Goal: Task Accomplishment & Management: Use online tool/utility

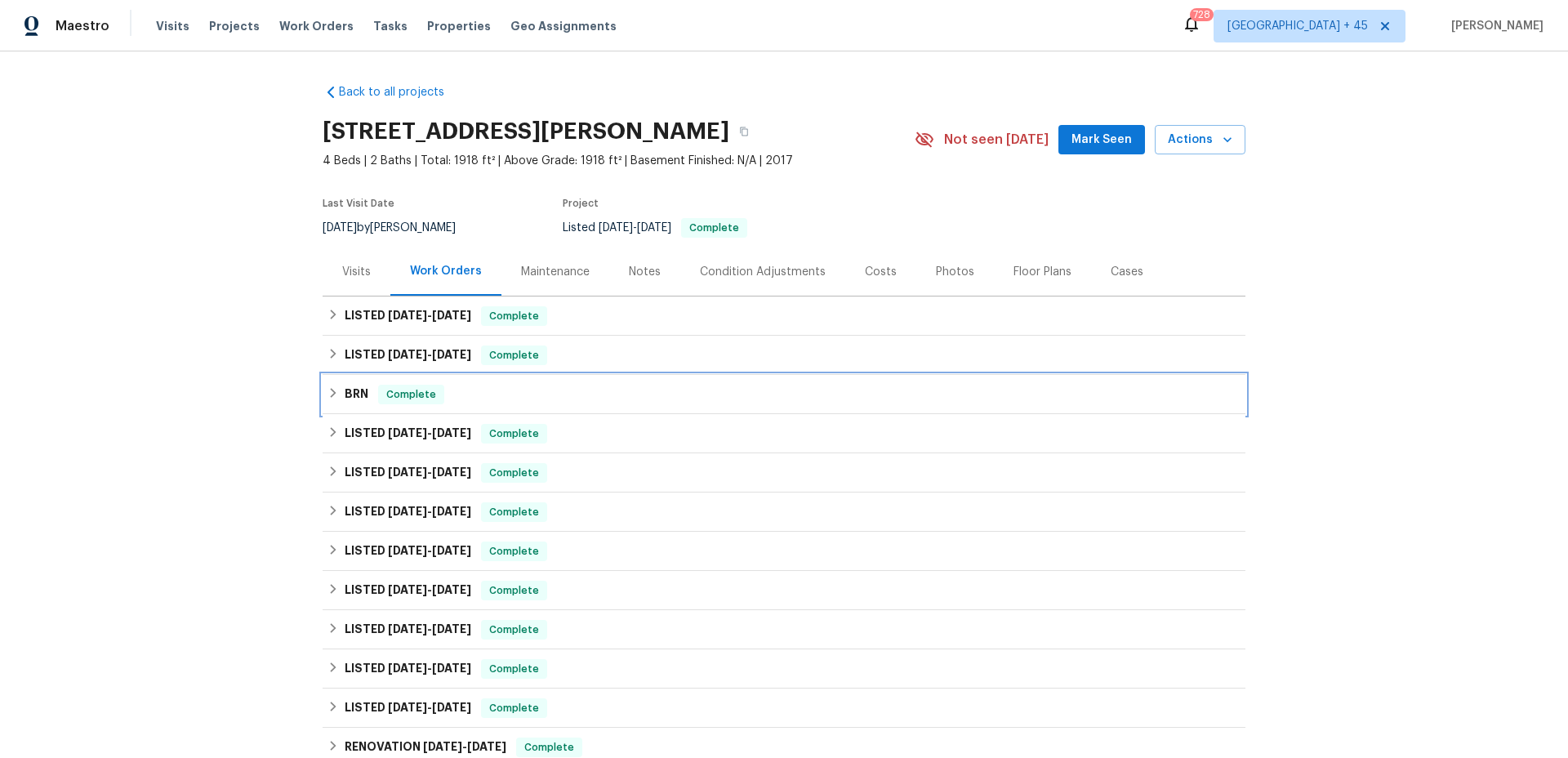
click at [414, 385] on div "Complete" at bounding box center [411, 394] width 67 height 19
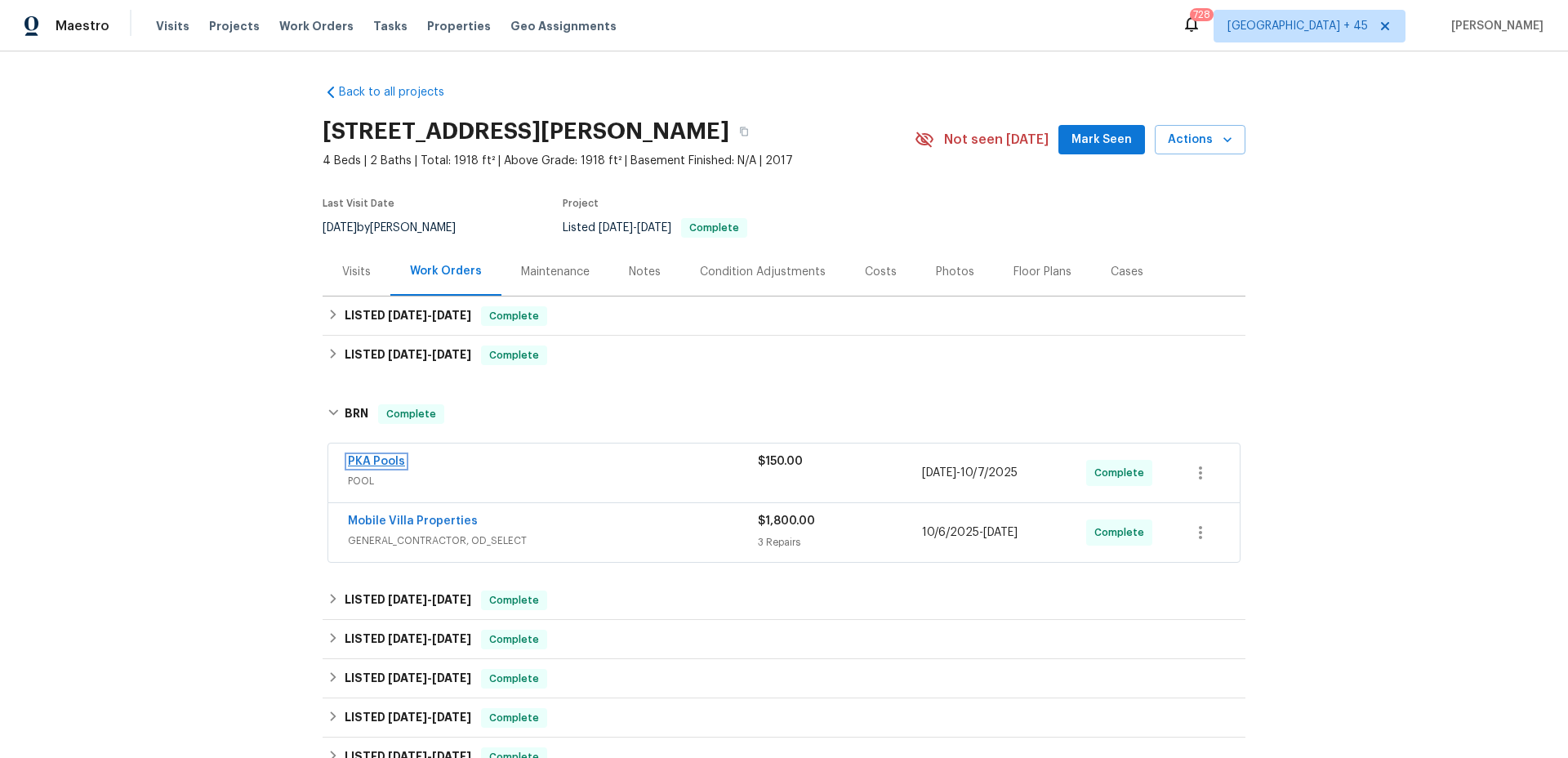
click at [377, 458] on link "PKA Pools" at bounding box center [376, 461] width 57 height 11
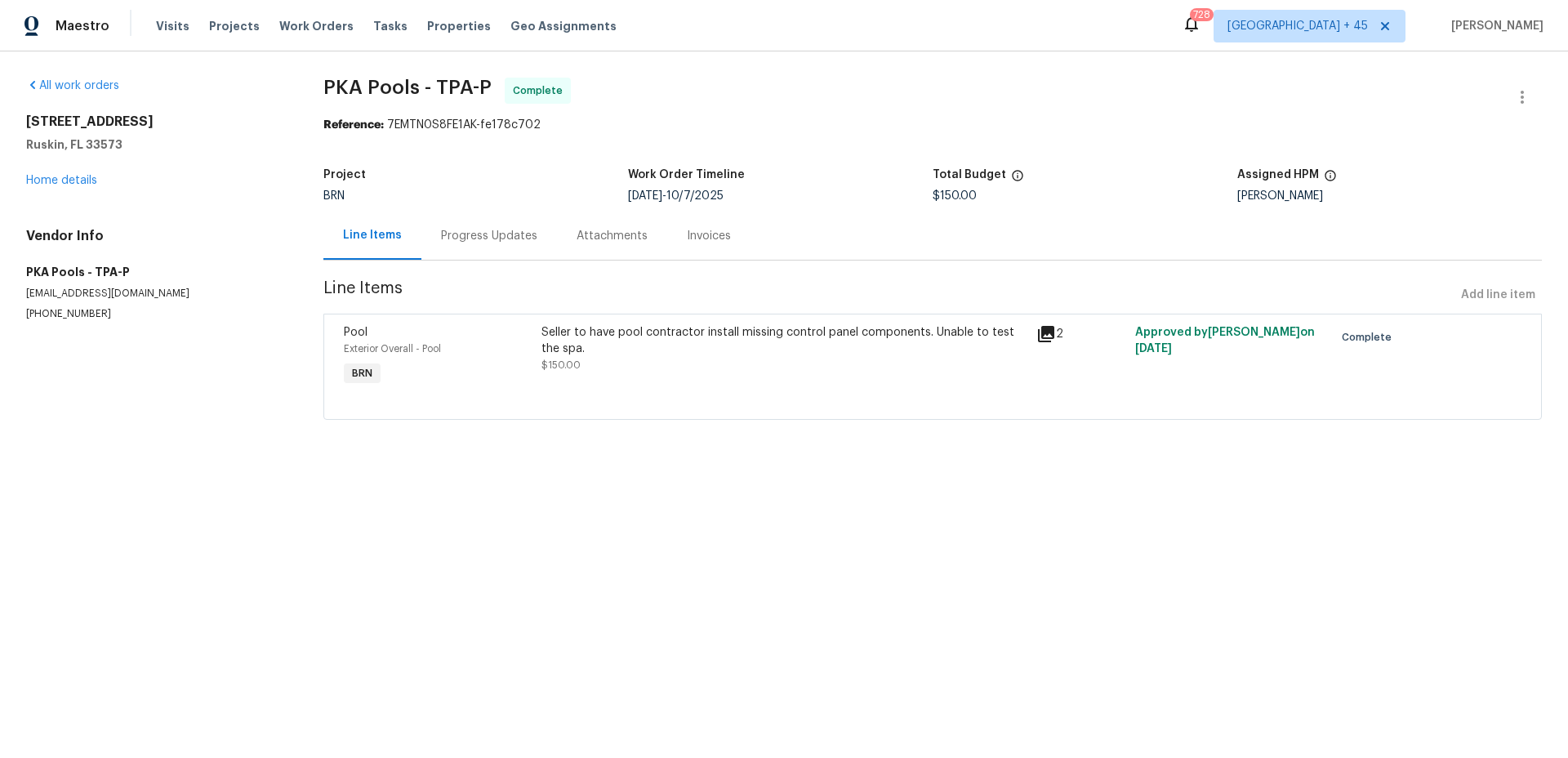
click at [687, 238] on div "Invoices" at bounding box center [709, 236] width 44 height 17
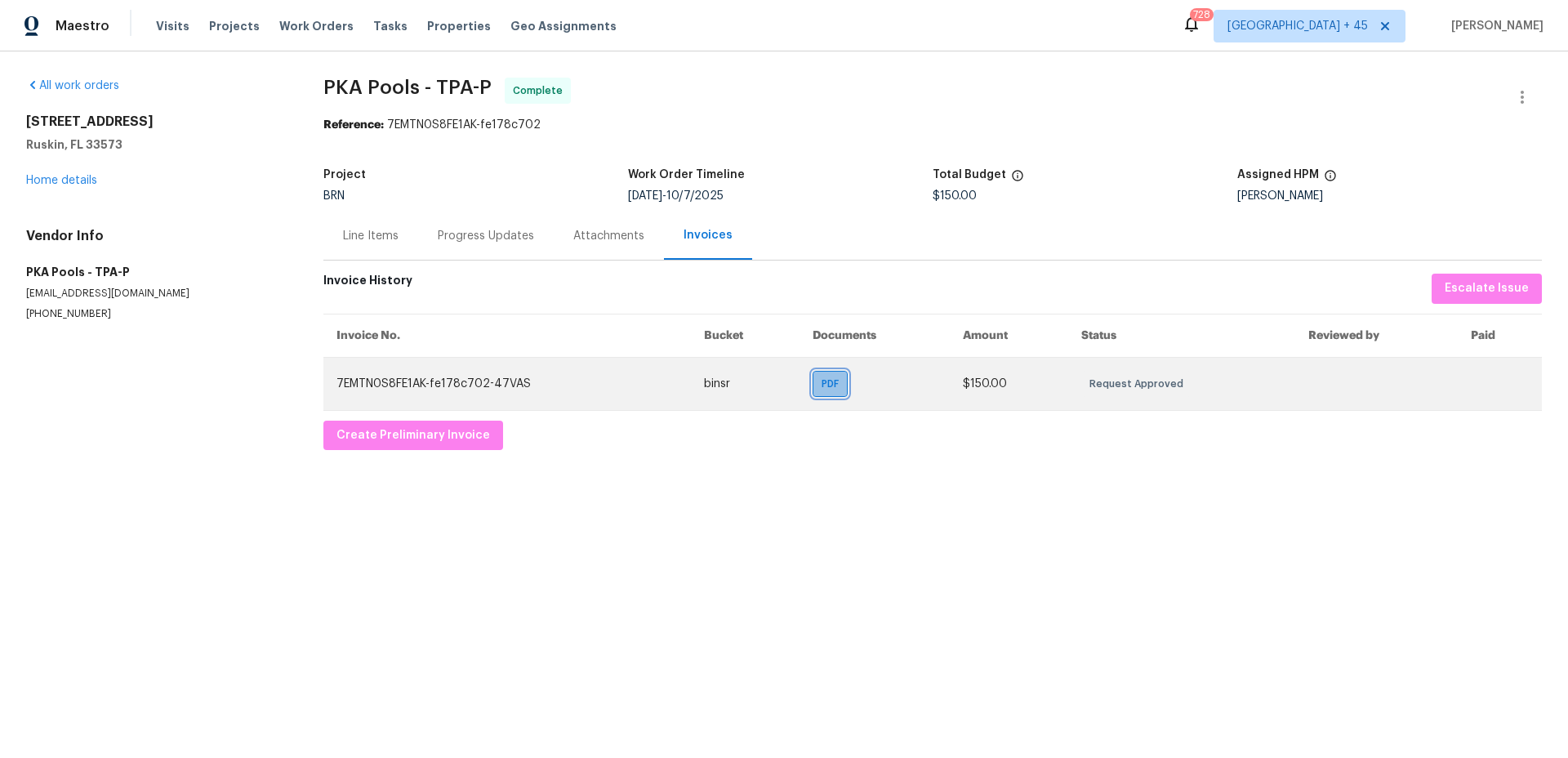
click at [822, 381] on span "PDF" at bounding box center [834, 384] width 24 height 17
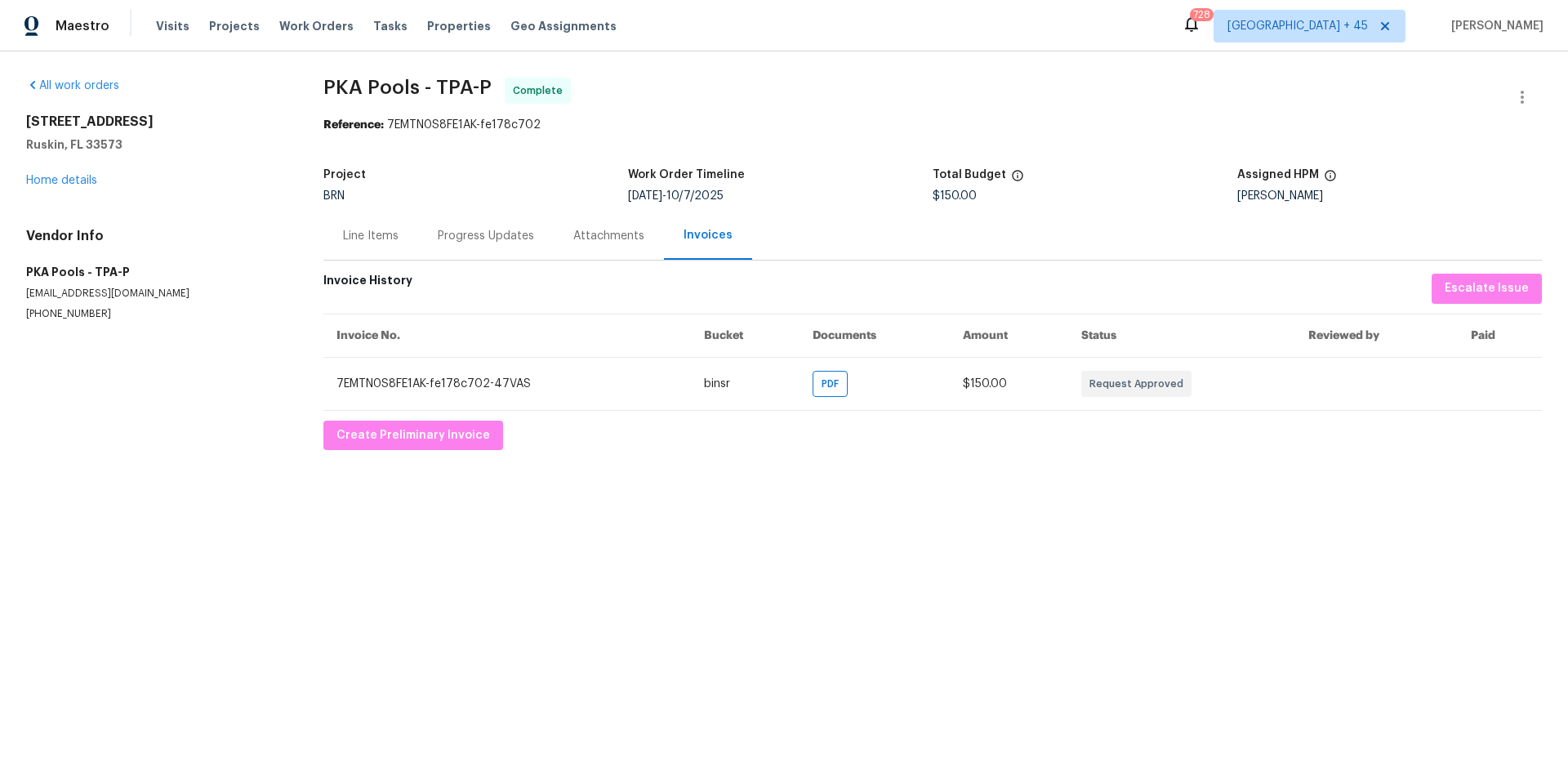
click at [496, 241] on div "Progress Updates" at bounding box center [486, 236] width 96 height 17
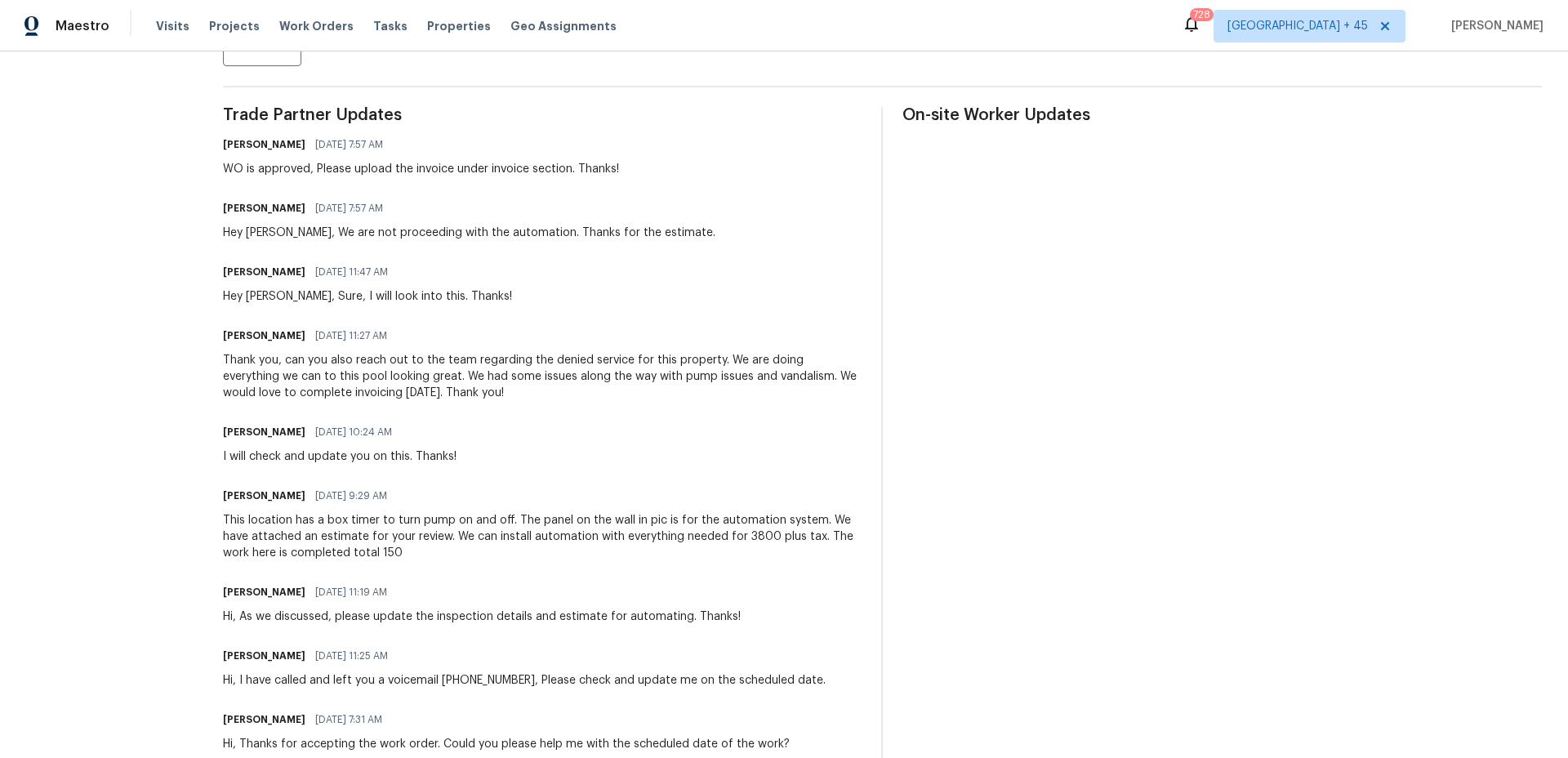
scroll to position [446, 0]
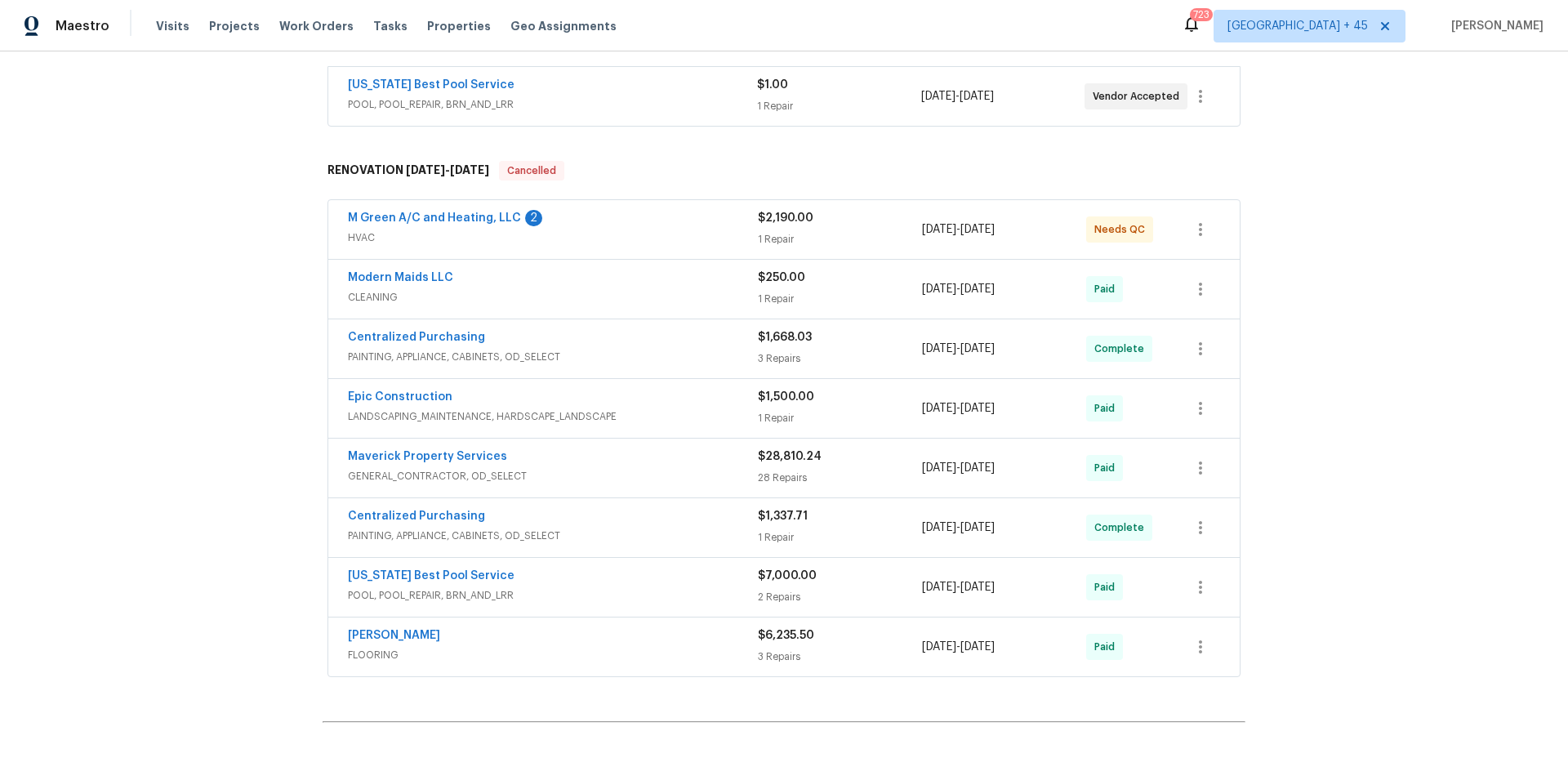
scroll to position [418, 0]
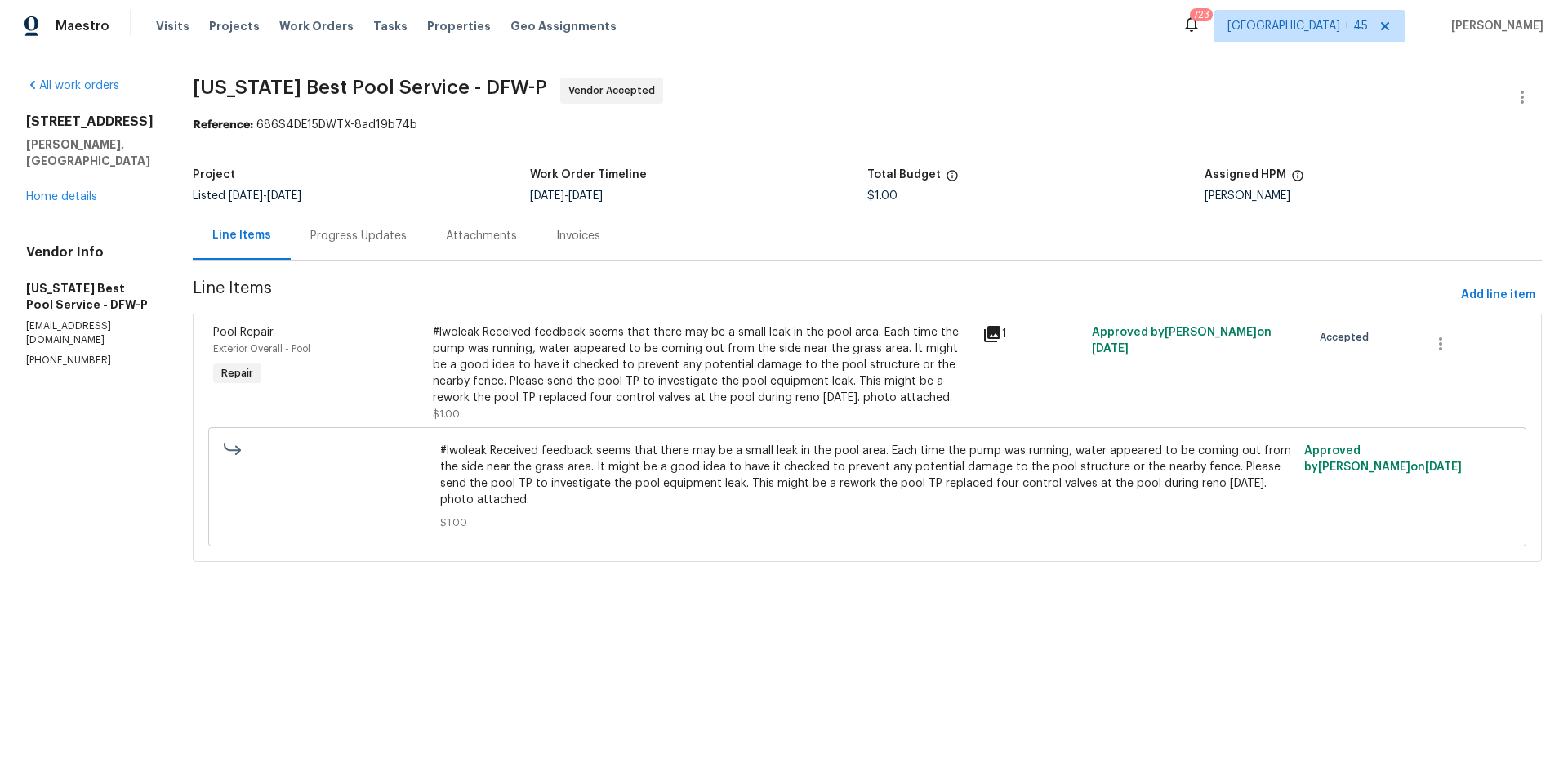
click at [381, 241] on div "Progress Updates" at bounding box center [359, 236] width 96 height 17
